Goal: Task Accomplishment & Management: Manage account settings

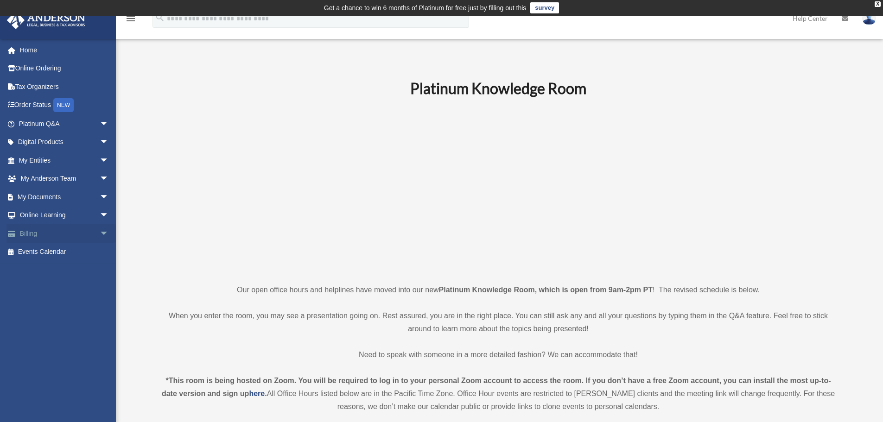
click at [50, 235] on link "Billing arrow_drop_down" at bounding box center [64, 233] width 116 height 19
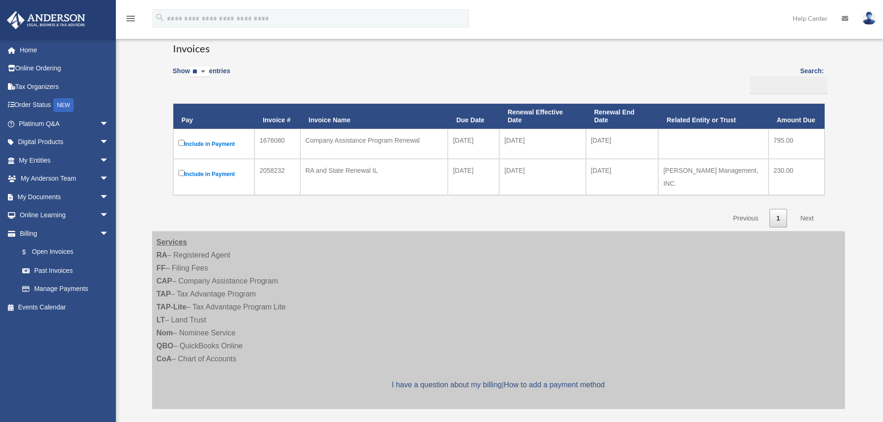
scroll to position [93, 0]
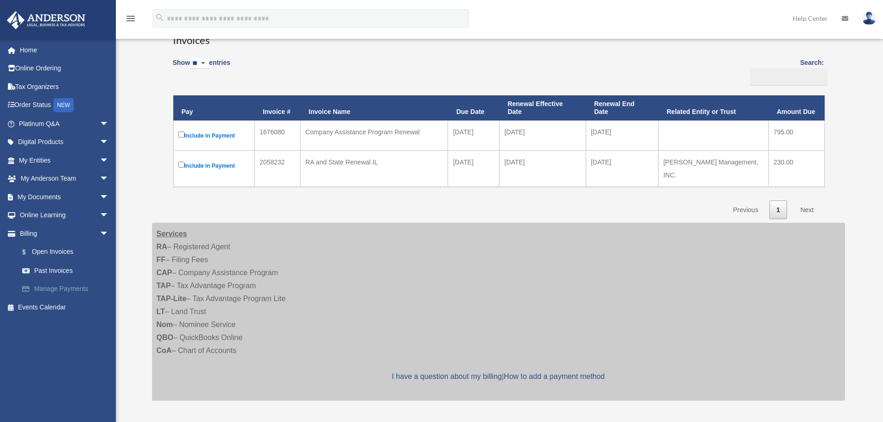
click at [56, 283] on link "Manage Payments" at bounding box center [68, 289] width 110 height 19
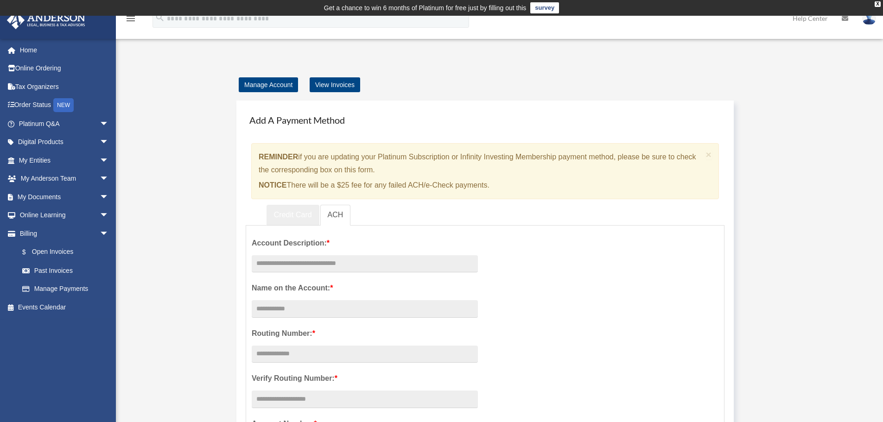
click at [295, 214] on link "Credit Card" at bounding box center [292, 215] width 53 height 21
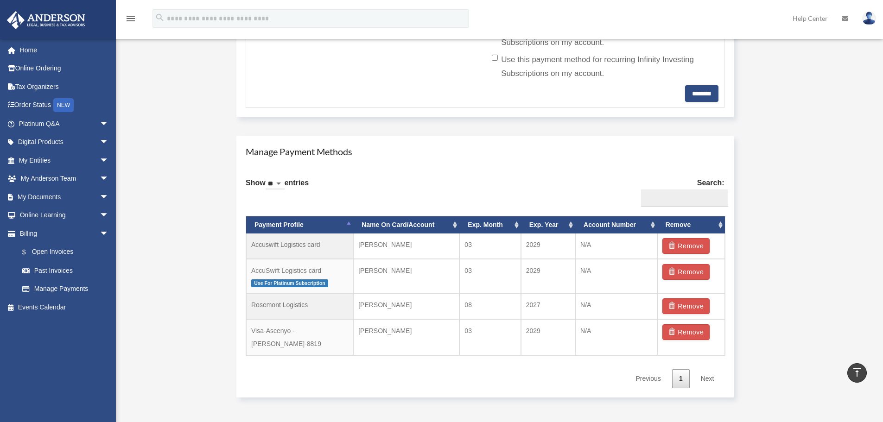
scroll to position [463, 0]
